Goal: Transaction & Acquisition: Obtain resource

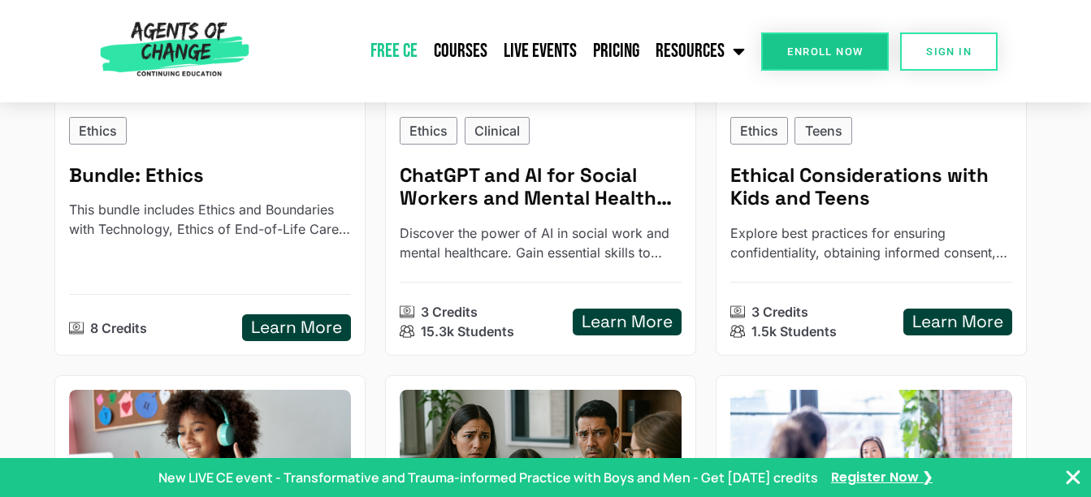
click at [405, 58] on link "Free CE" at bounding box center [393, 51] width 63 height 41
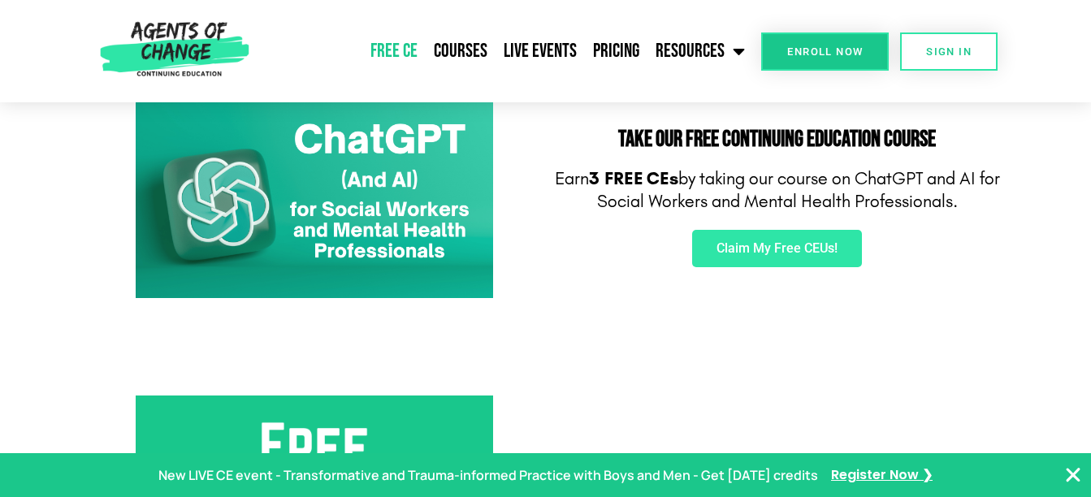
scroll to position [283, 0]
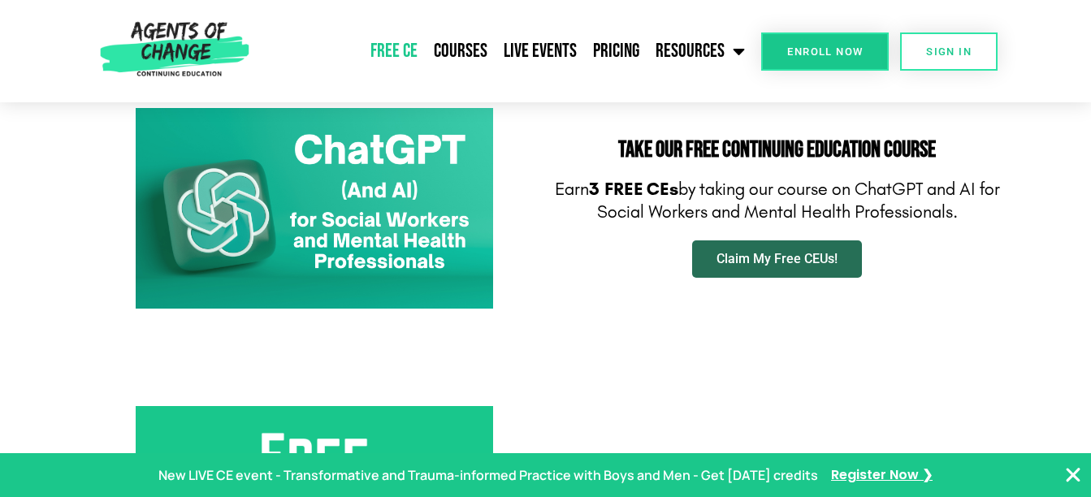
click at [796, 268] on link "Claim My Free CEUs!" at bounding box center [777, 258] width 170 height 37
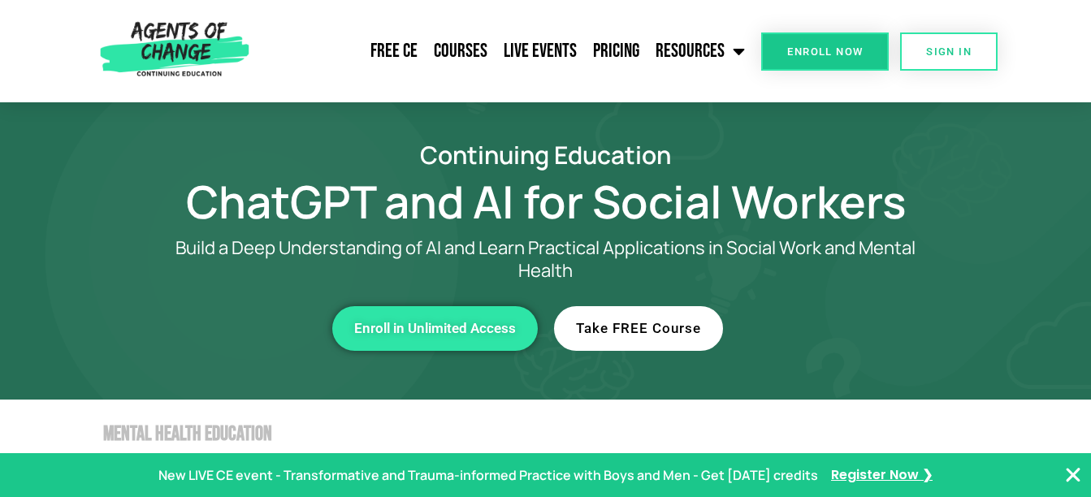
click at [656, 327] on span "Take FREE Course" at bounding box center [638, 329] width 125 height 14
